Goal: Find contact information: Find contact information

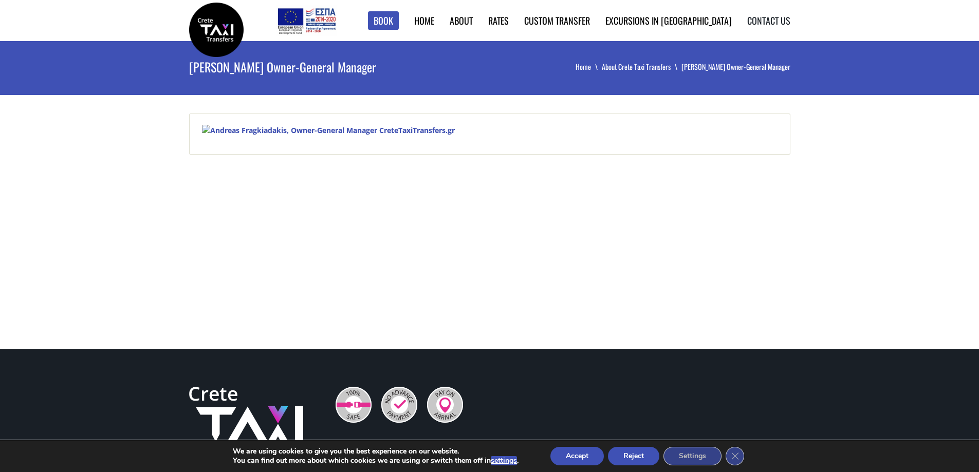
click at [773, 22] on link "Contact us" at bounding box center [768, 20] width 43 height 13
